Goal: Task Accomplishment & Management: Manage account settings

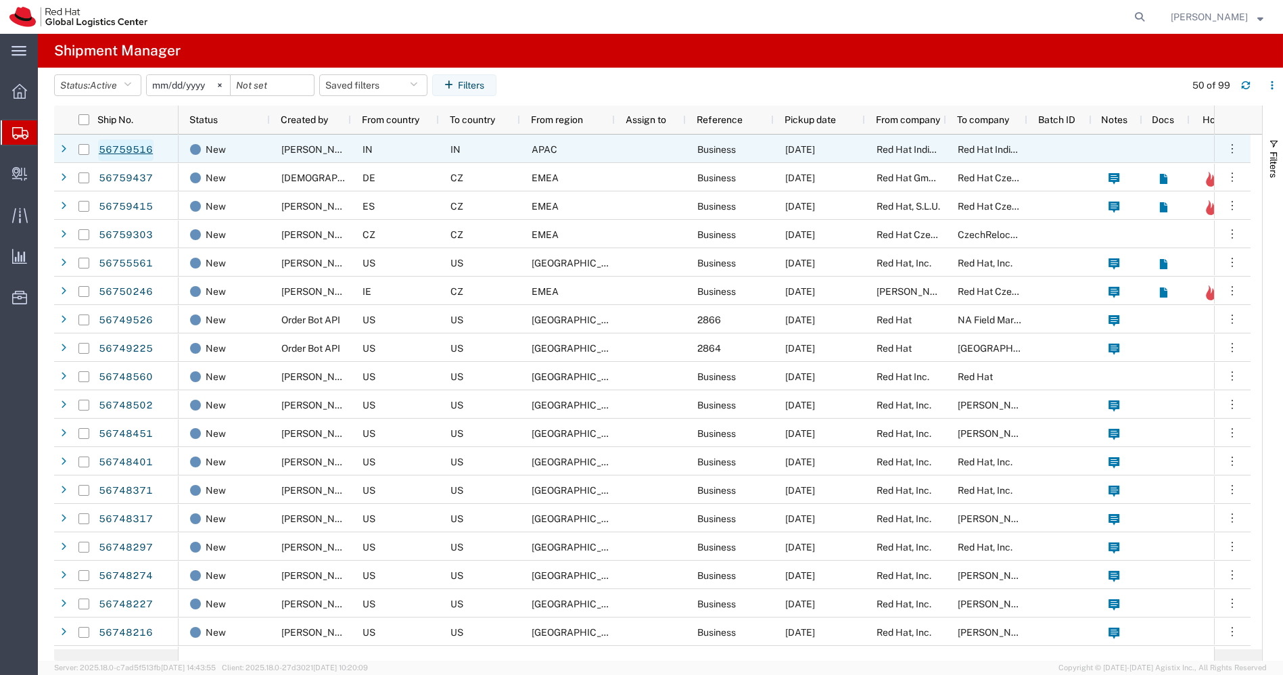
click at [137, 154] on link "56759516" at bounding box center [125, 150] width 55 height 22
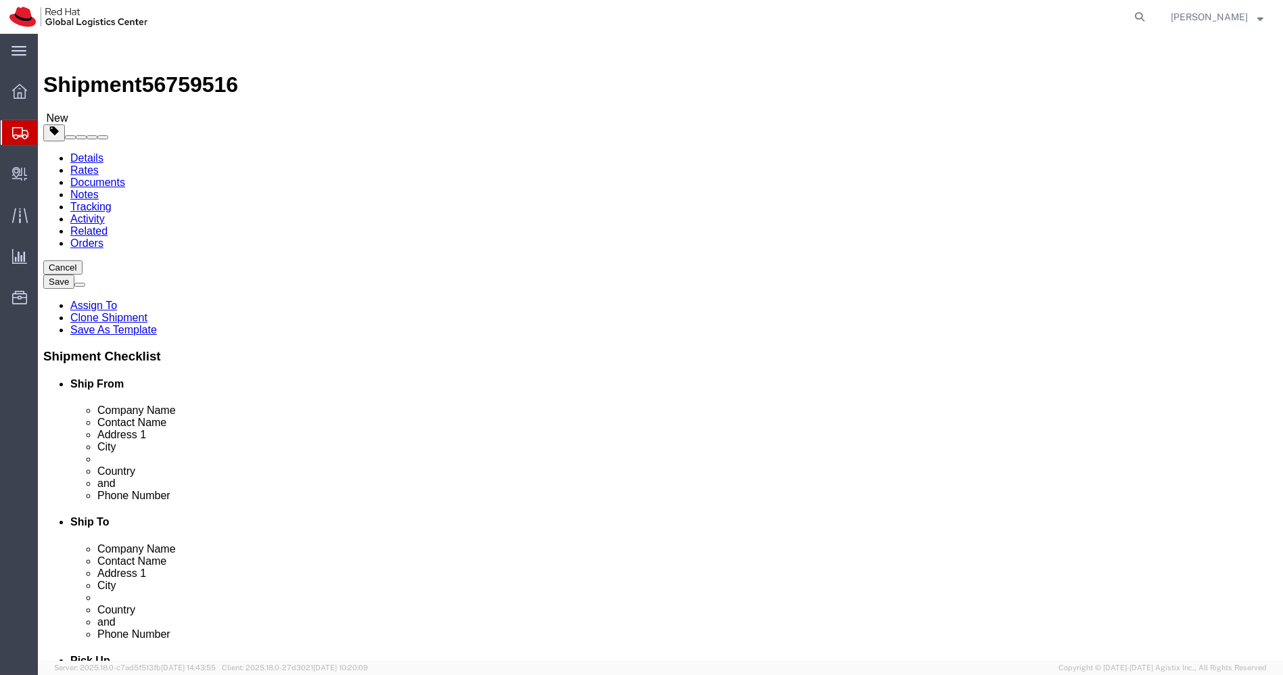
select select "38007"
select select "38432"
click icon
click dd "1.00 Each"
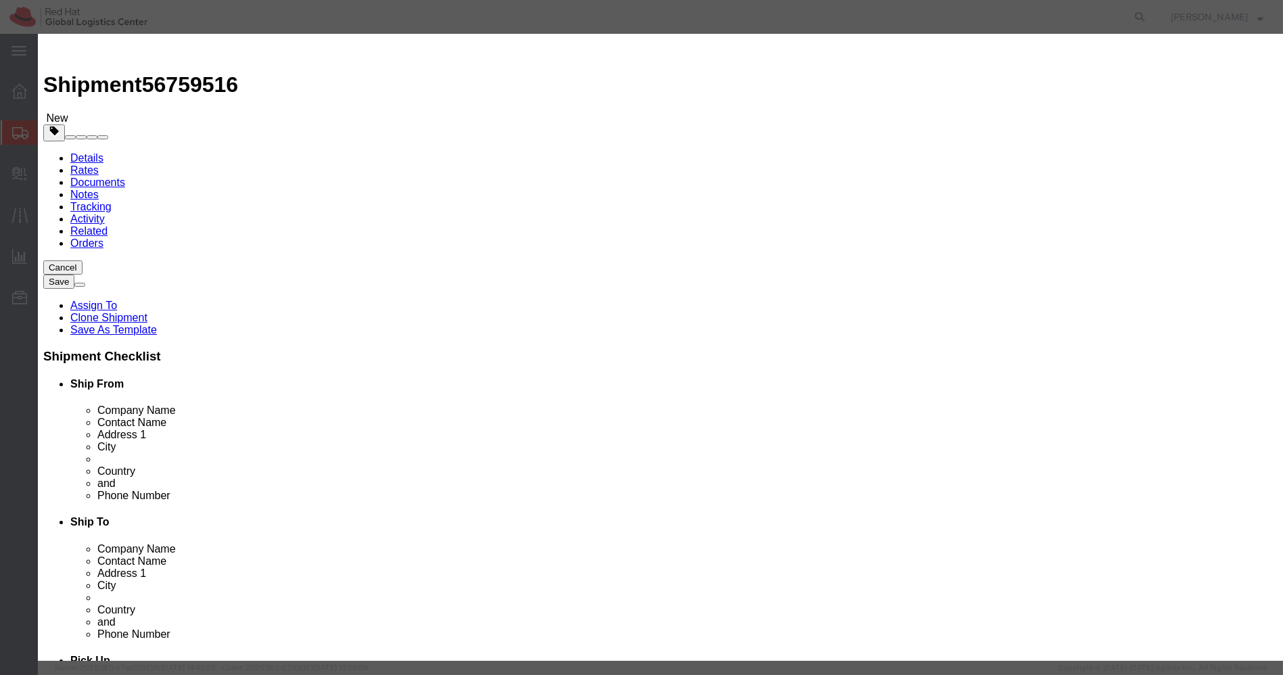
click textarea
type textarea "R"
type textarea "Red Hat Beanded"
click button "Save & Close"
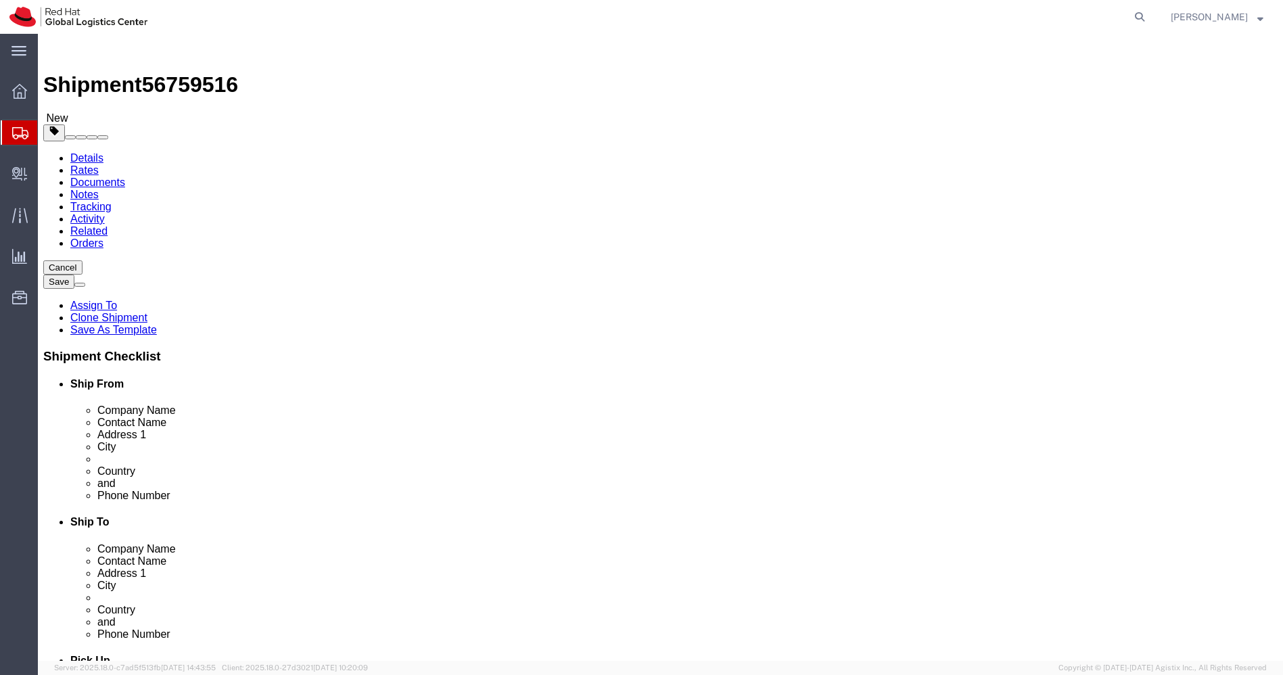
click link "Shipment Information"
click link "Package Information"
click at [17, 132] on icon at bounding box center [20, 133] width 16 height 12
